Goal: Transaction & Acquisition: Download file/media

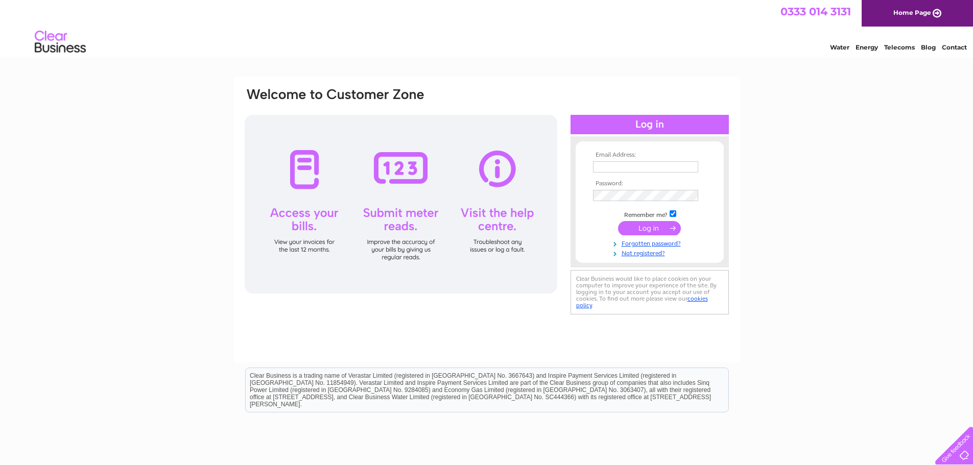
type input "accounts@ryden.co.uk"
click at [649, 225] on input "submit" at bounding box center [649, 228] width 63 height 14
click at [659, 230] on input "submit" at bounding box center [649, 228] width 63 height 14
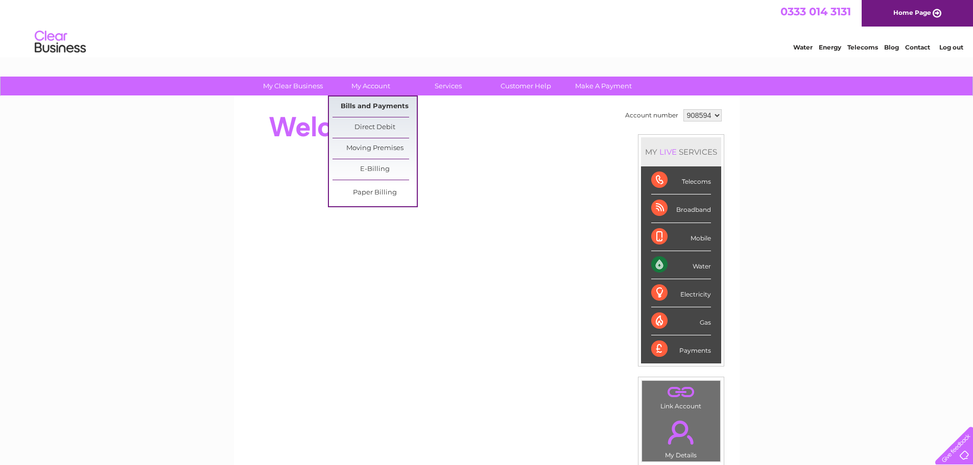
click at [364, 103] on link "Bills and Payments" at bounding box center [374, 107] width 84 height 20
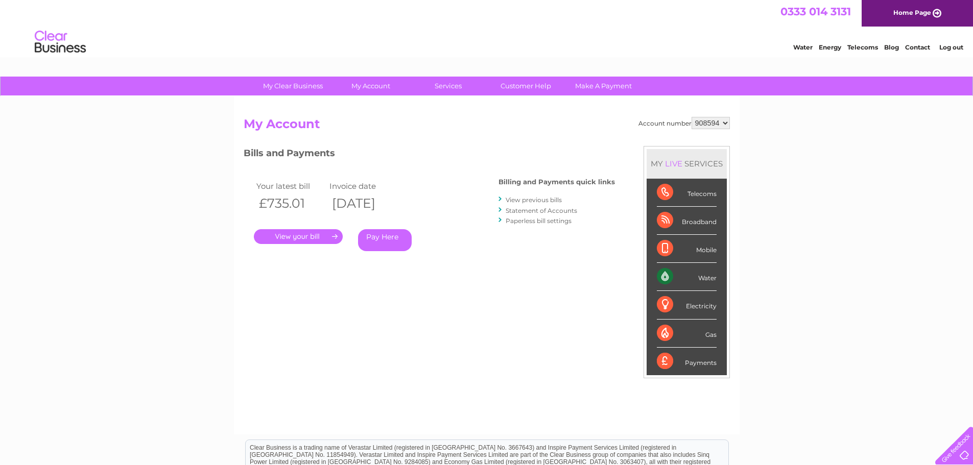
click at [281, 233] on link "." at bounding box center [298, 236] width 89 height 15
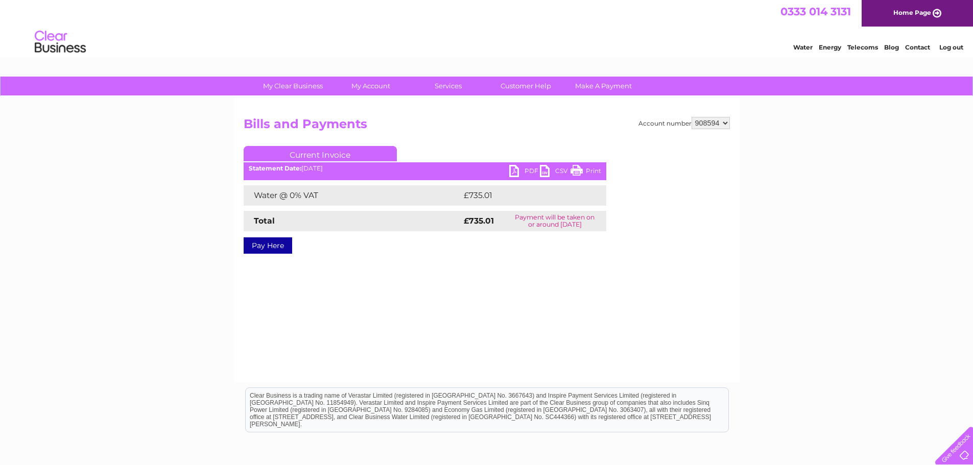
click at [559, 172] on link "CSV" at bounding box center [555, 172] width 31 height 15
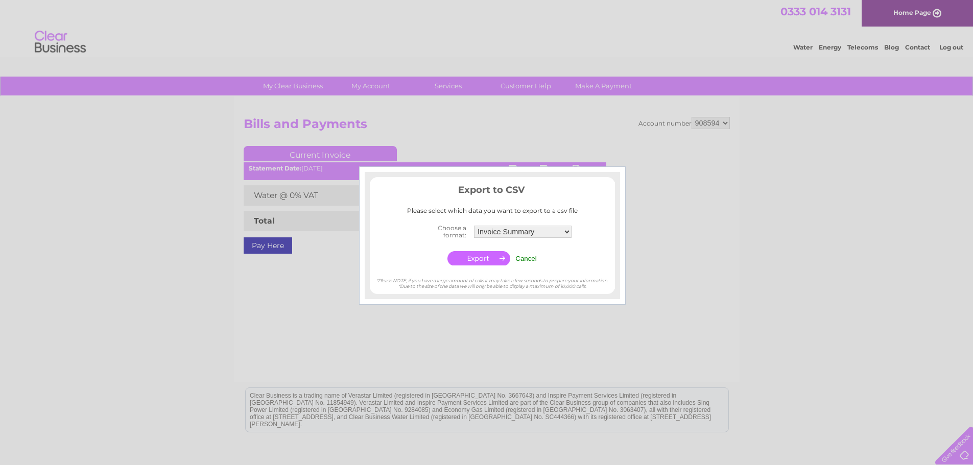
click at [466, 254] on input "button" at bounding box center [478, 258] width 63 height 14
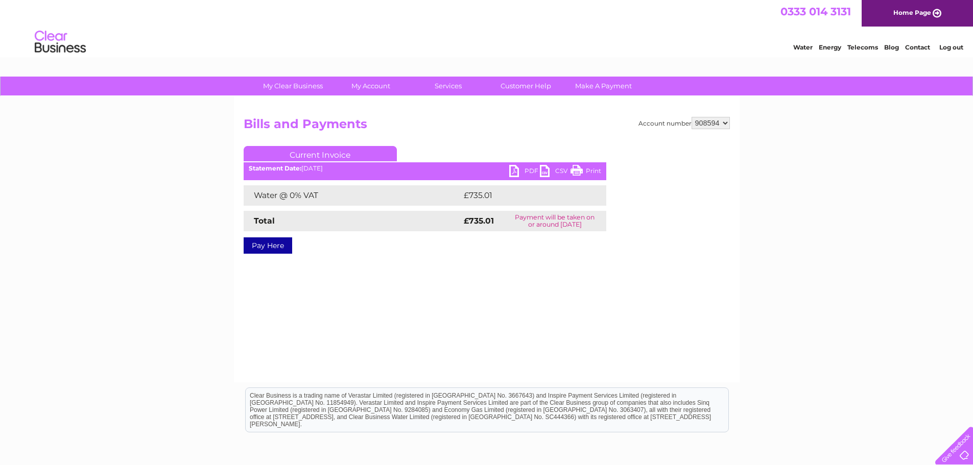
click at [531, 168] on link "PDF" at bounding box center [524, 172] width 31 height 15
